Goal: Task Accomplishment & Management: Use online tool/utility

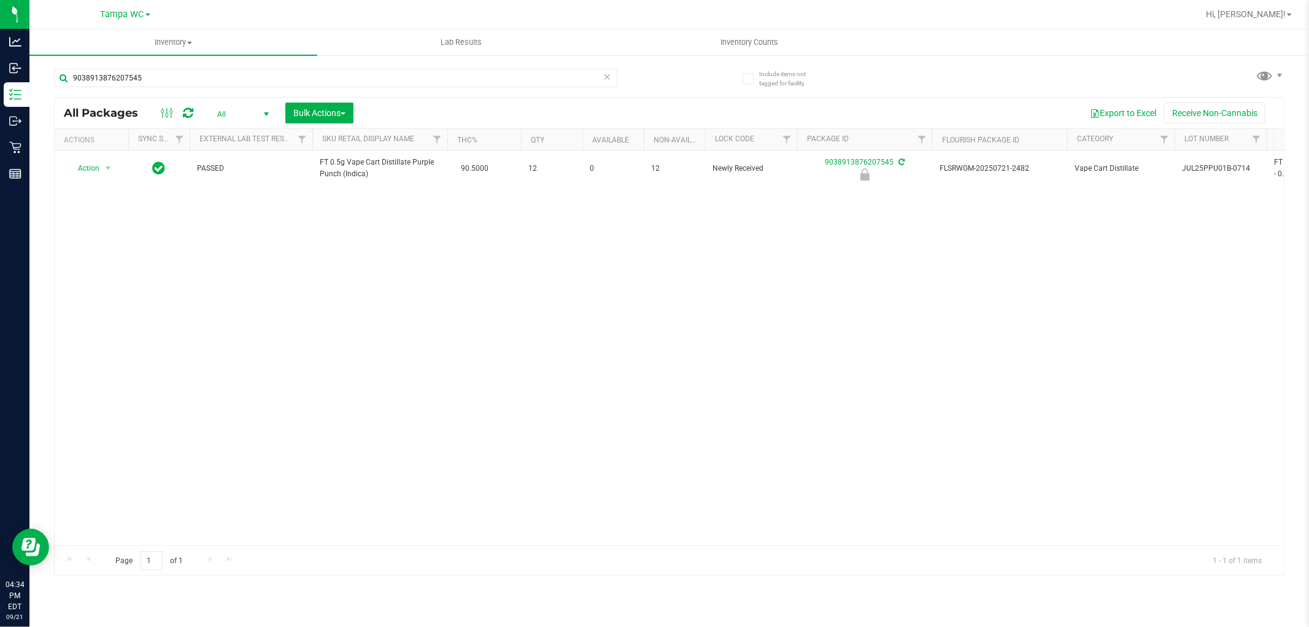
drag, startPoint x: 612, startPoint y: 72, endPoint x: 606, endPoint y: 76, distance: 6.6
click at [610, 74] on div "9038913876207545" at bounding box center [336, 78] width 564 height 18
click at [605, 74] on icon at bounding box center [607, 76] width 9 height 15
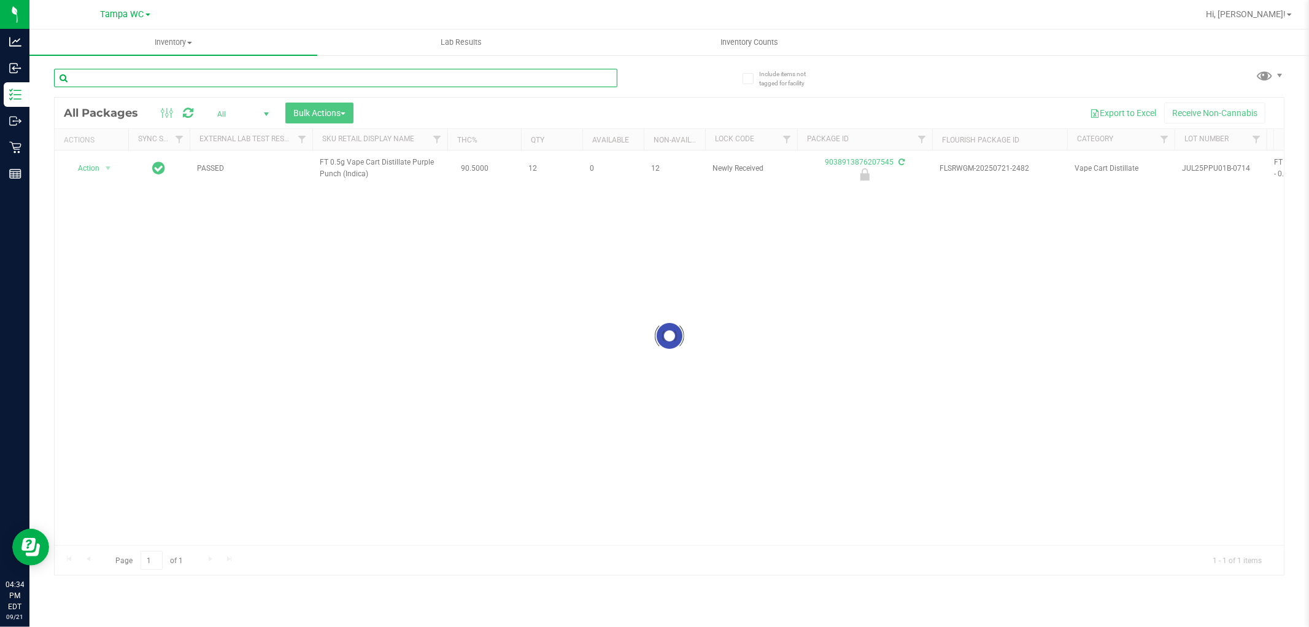
click at [513, 69] on input "text" at bounding box center [336, 78] width 564 height 18
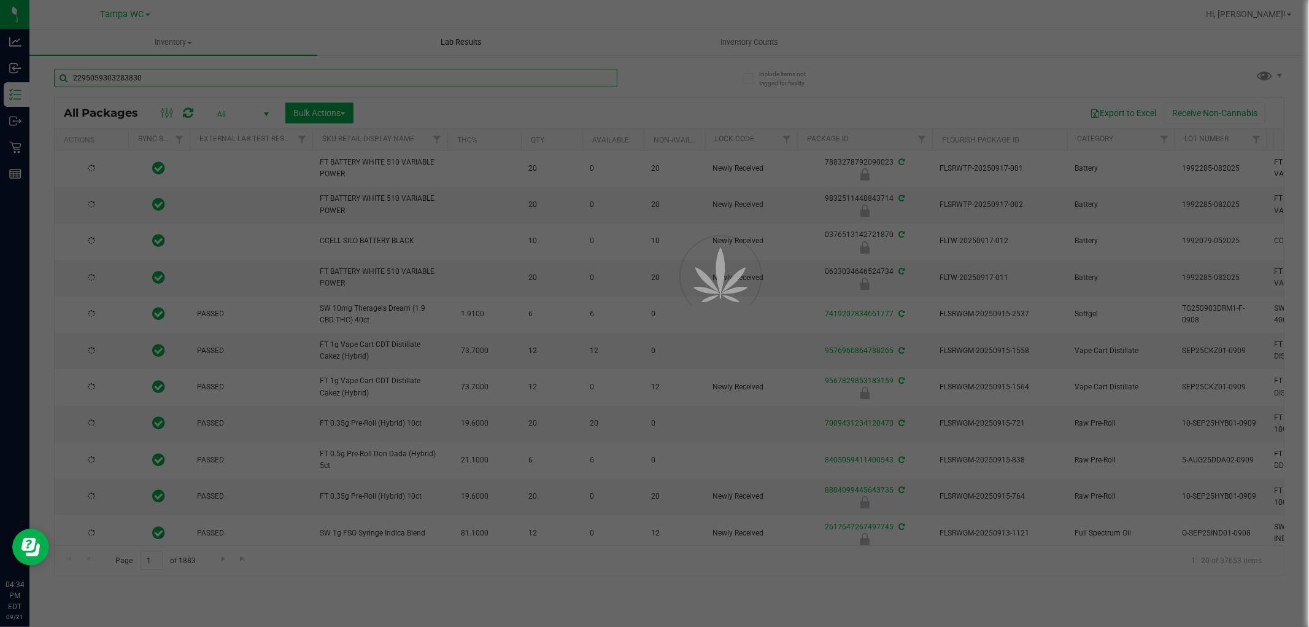
type input "2295059303283830"
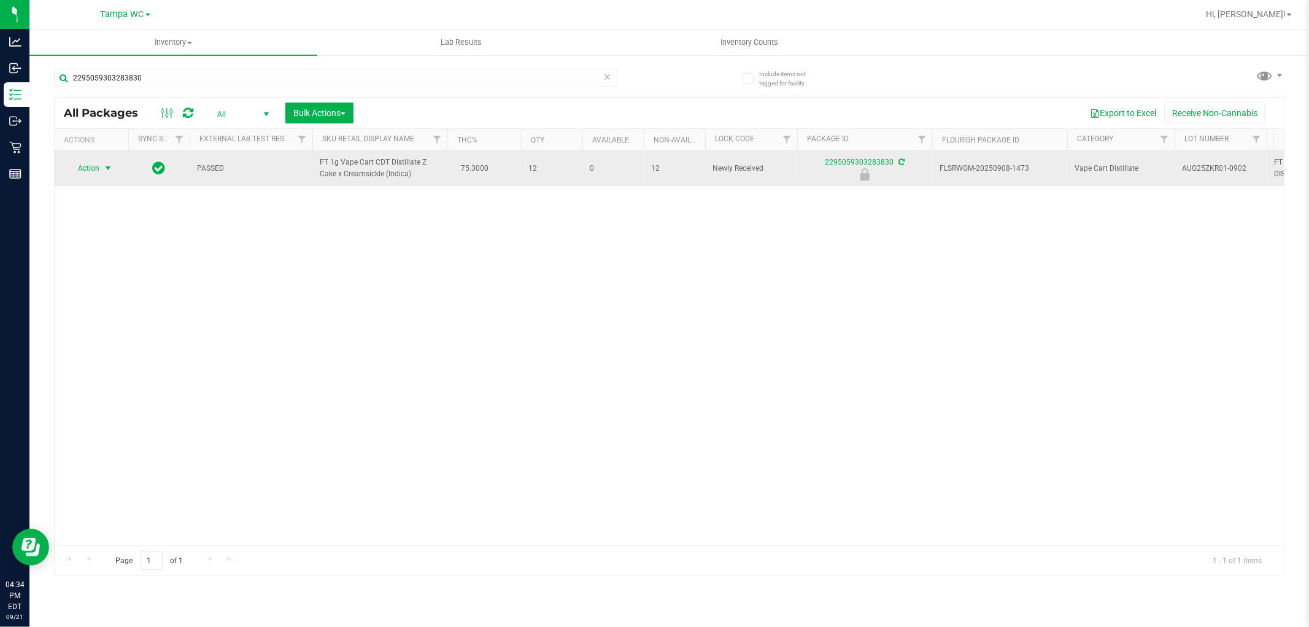
click at [103, 162] on span "select" at bounding box center [108, 168] width 15 height 17
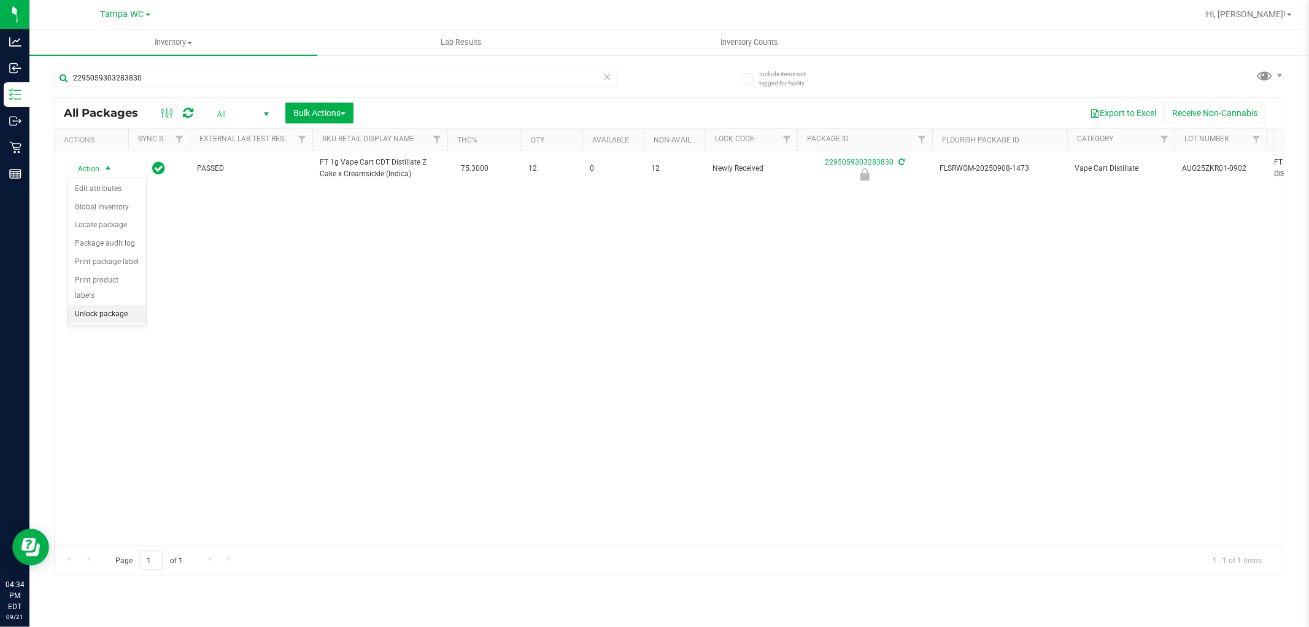
click at [128, 311] on li "Unlock package" at bounding box center [107, 314] width 79 height 18
click at [610, 75] on icon at bounding box center [607, 76] width 9 height 15
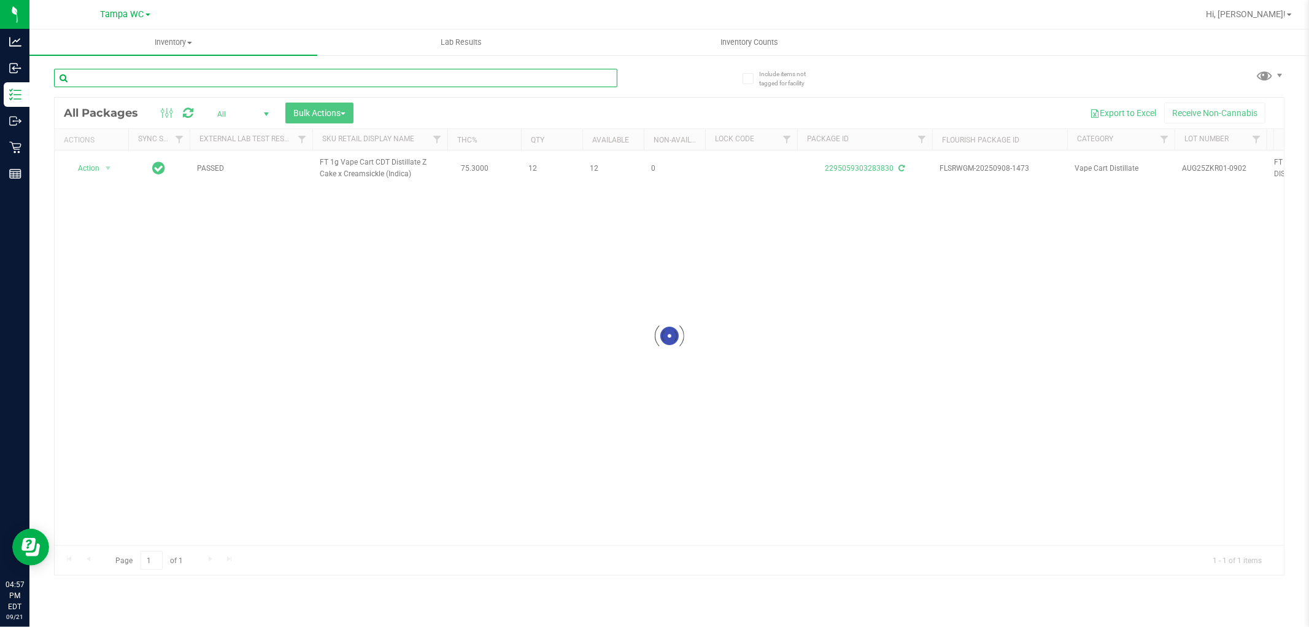
click at [580, 78] on input "text" at bounding box center [336, 78] width 564 height 18
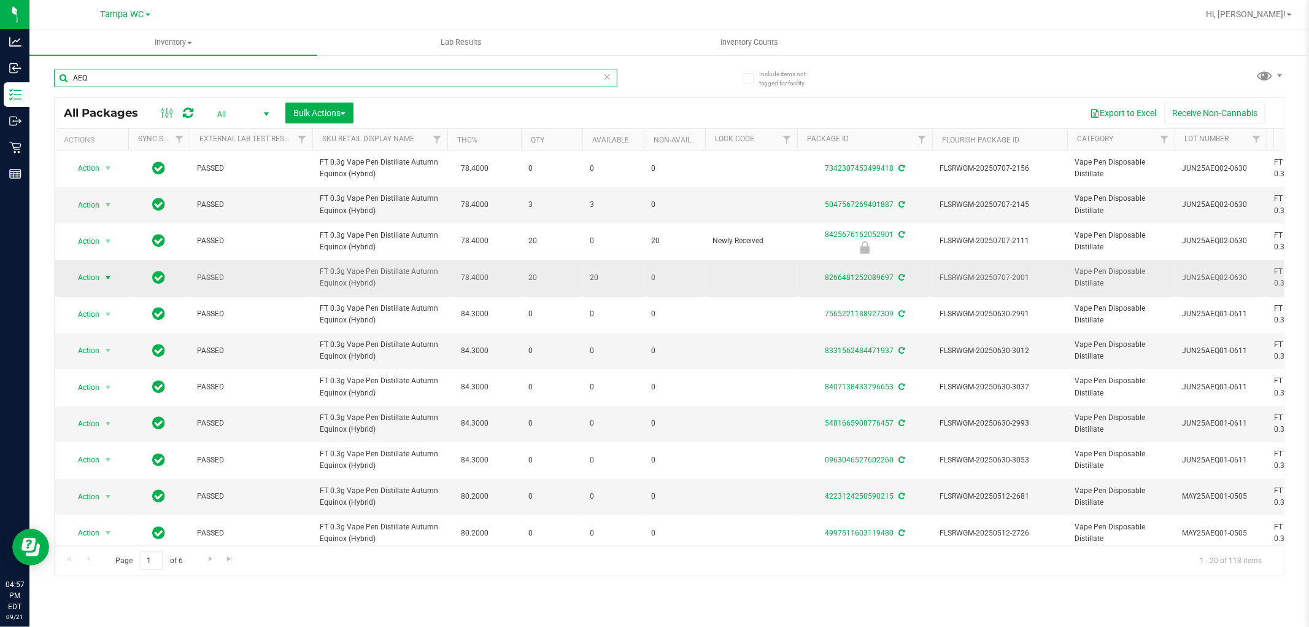
type input "AEQ"
click at [77, 281] on span "Action" at bounding box center [83, 277] width 33 height 17
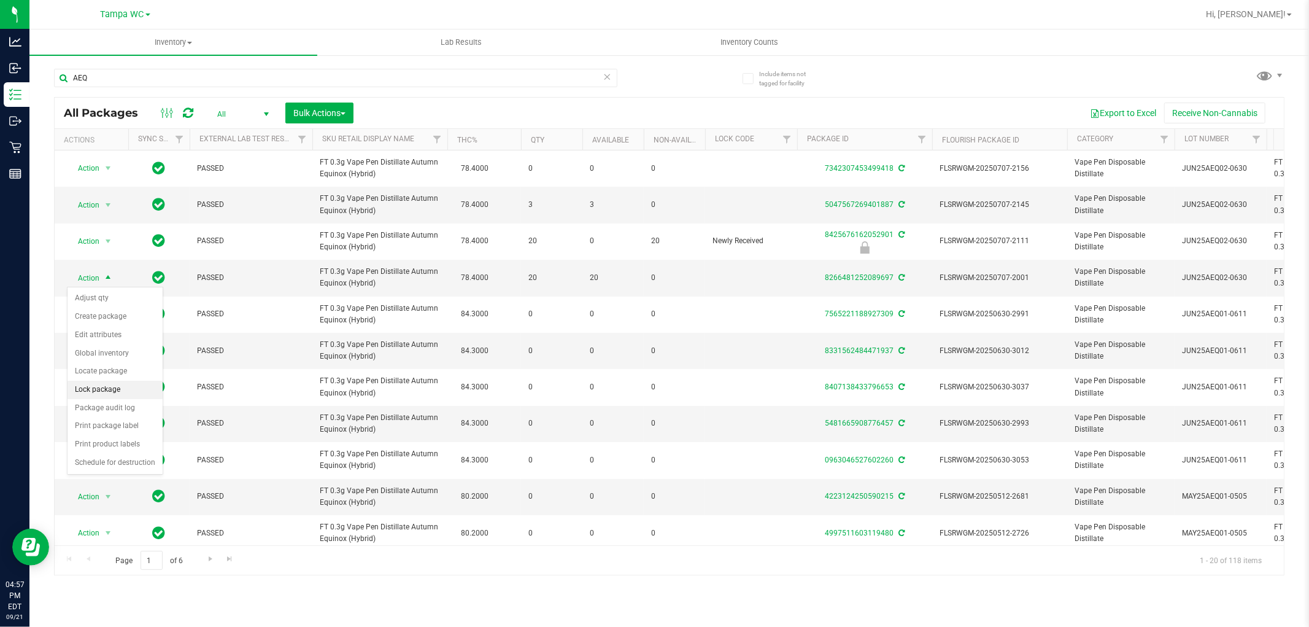
click at [82, 389] on li "Lock package" at bounding box center [115, 390] width 95 height 18
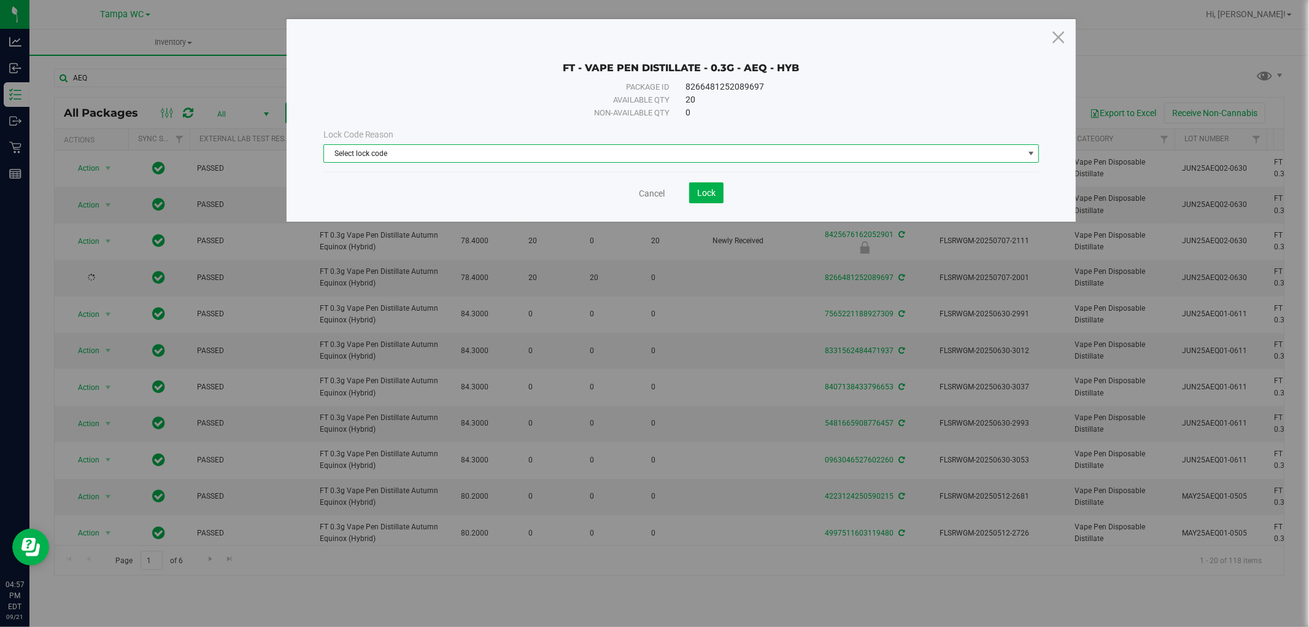
drag, startPoint x: 613, startPoint y: 155, endPoint x: 581, endPoint y: 162, distance: 32.2
click at [613, 155] on span "Select lock code" at bounding box center [674, 153] width 700 height 17
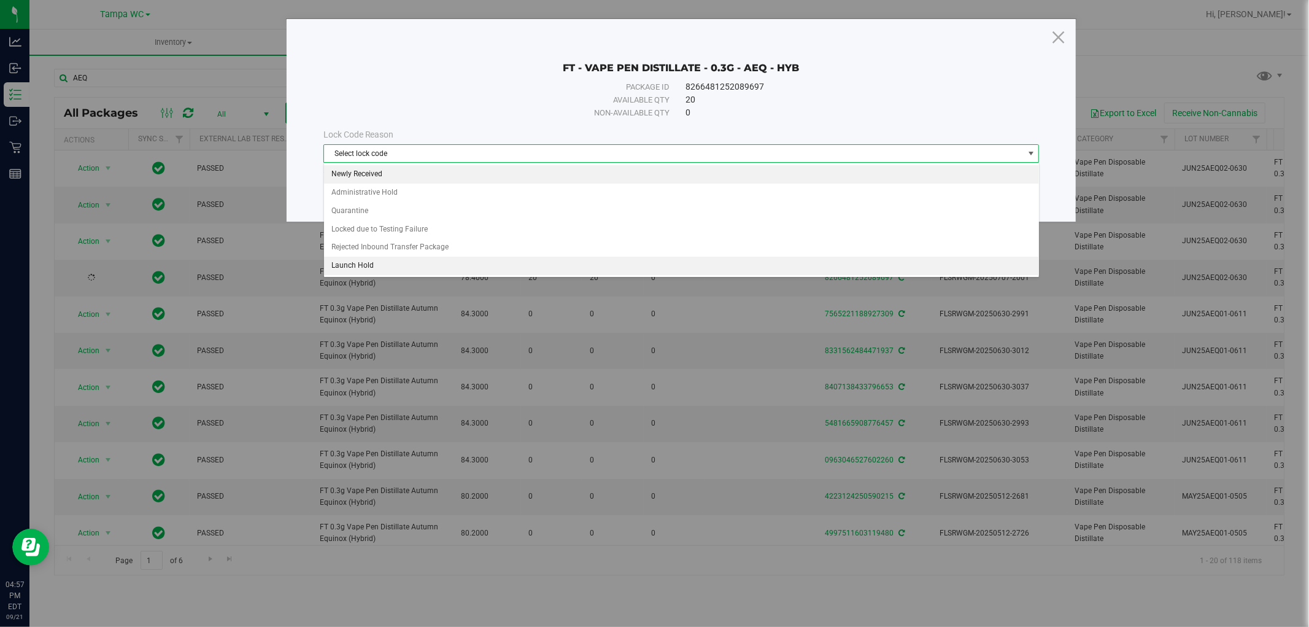
click at [356, 172] on li "Newly Received" at bounding box center [681, 174] width 715 height 18
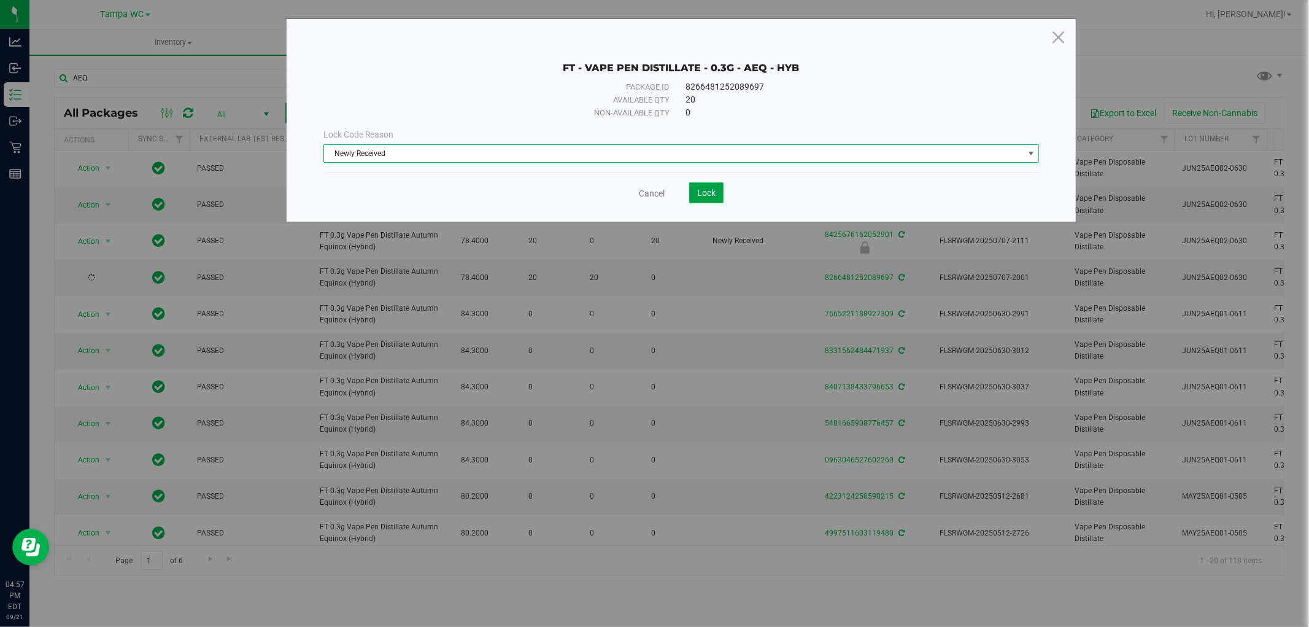
click at [715, 198] on button "Lock" at bounding box center [706, 192] width 34 height 21
